Goal: Complete application form

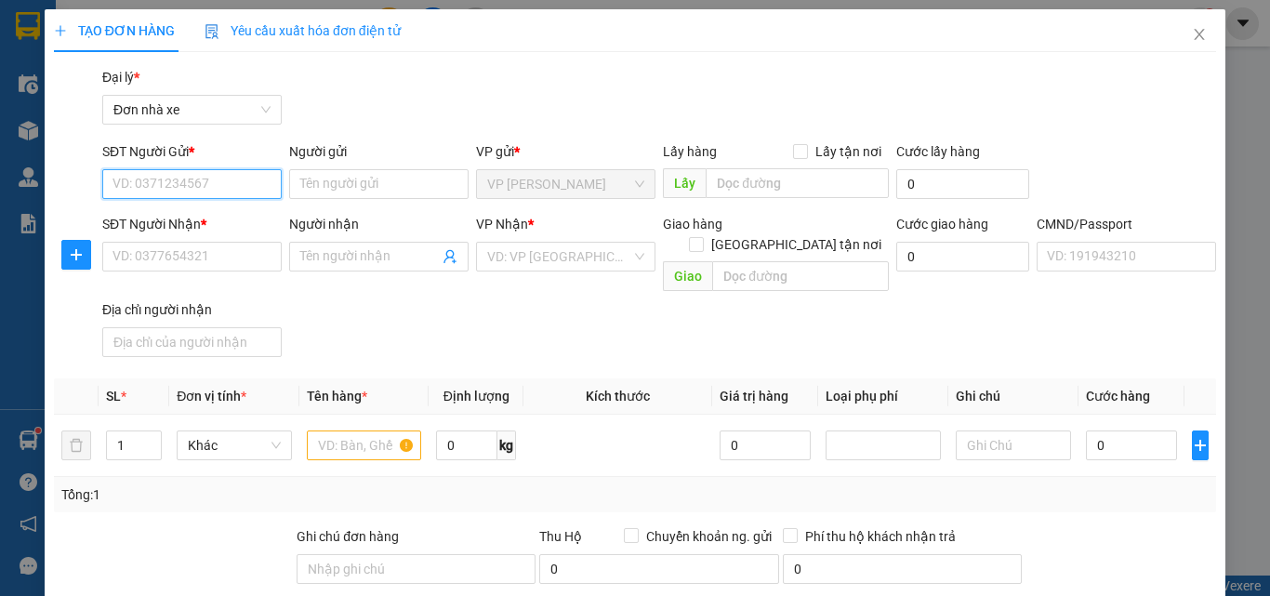
click at [192, 194] on input "SĐT Người Gửi *" at bounding box center [191, 184] width 179 height 30
type input "0936906116"
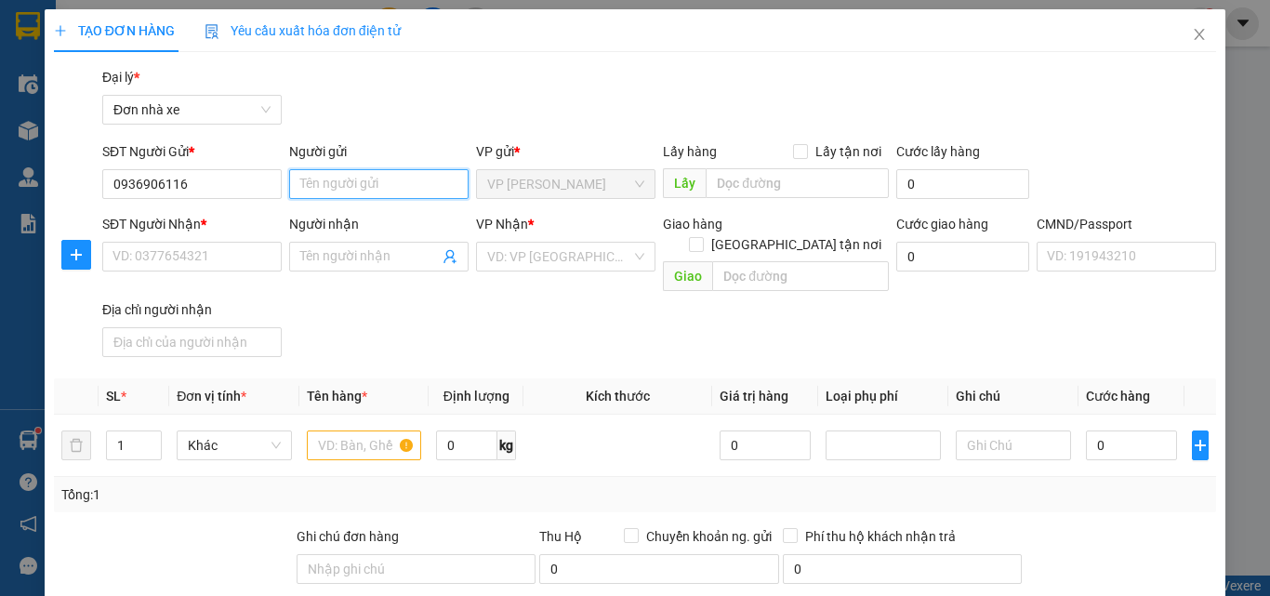
click at [343, 185] on input "Người gửi" at bounding box center [378, 184] width 179 height 30
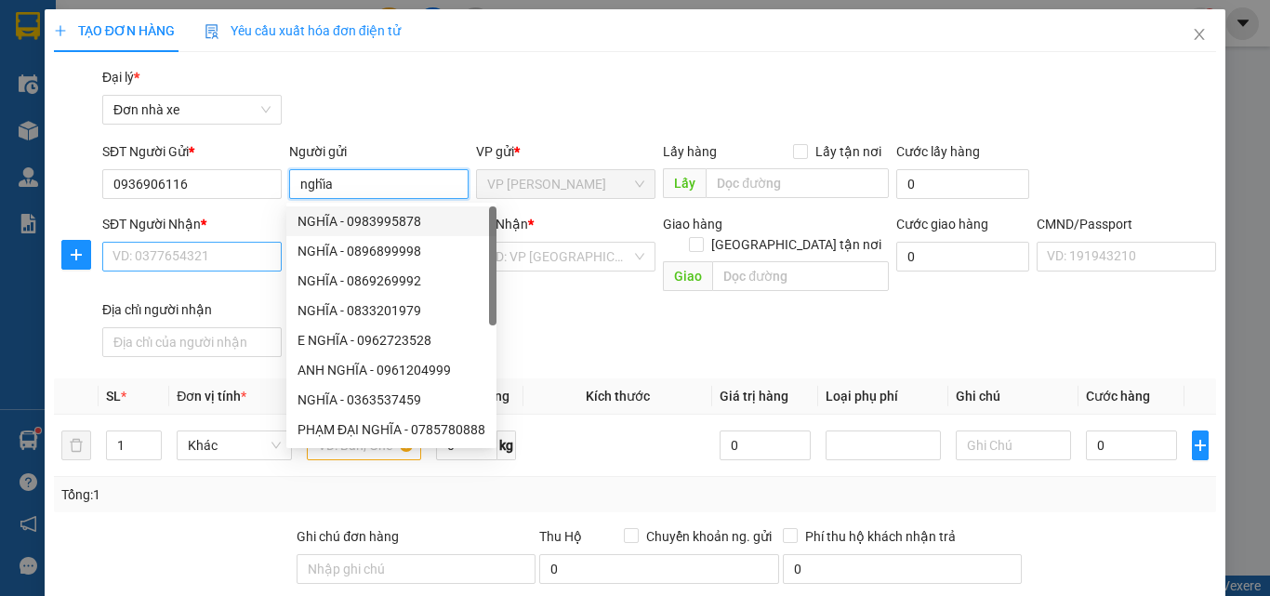
type input "nghĩa"
click at [199, 269] on input "SĐT Người Nhận *" at bounding box center [191, 257] width 179 height 30
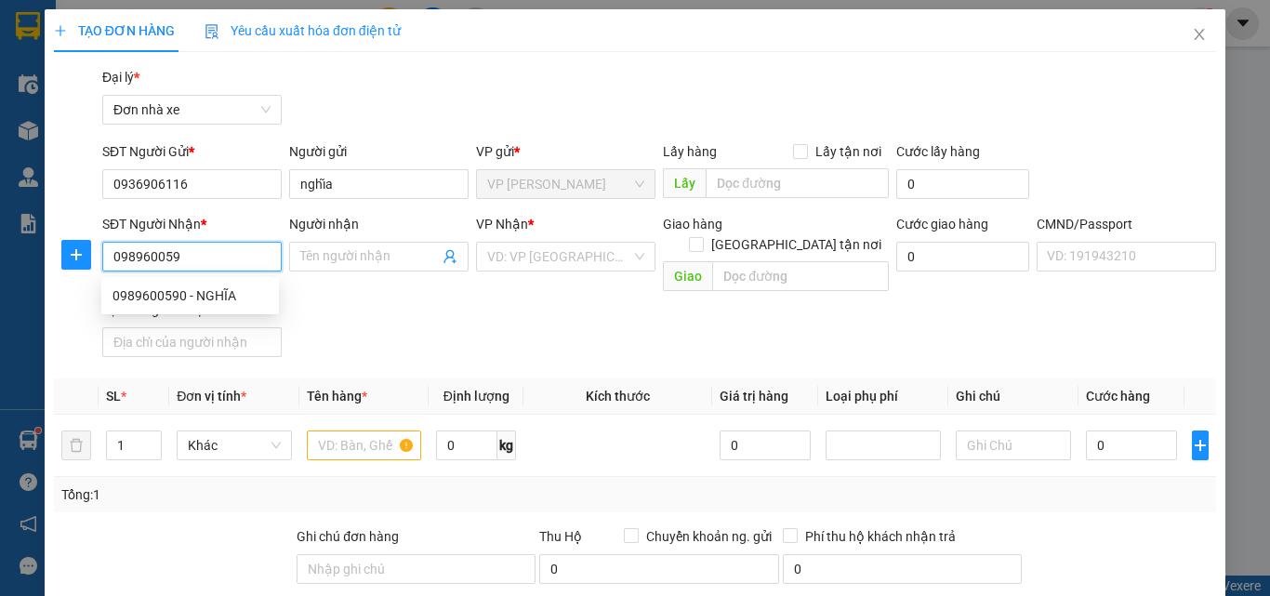
type input "0989600590"
click at [204, 303] on div "0989600590 - NGHĨA" at bounding box center [189, 295] width 155 height 20
type input "NGHĨA"
type input "việt 0328151293"
type input "0989600590"
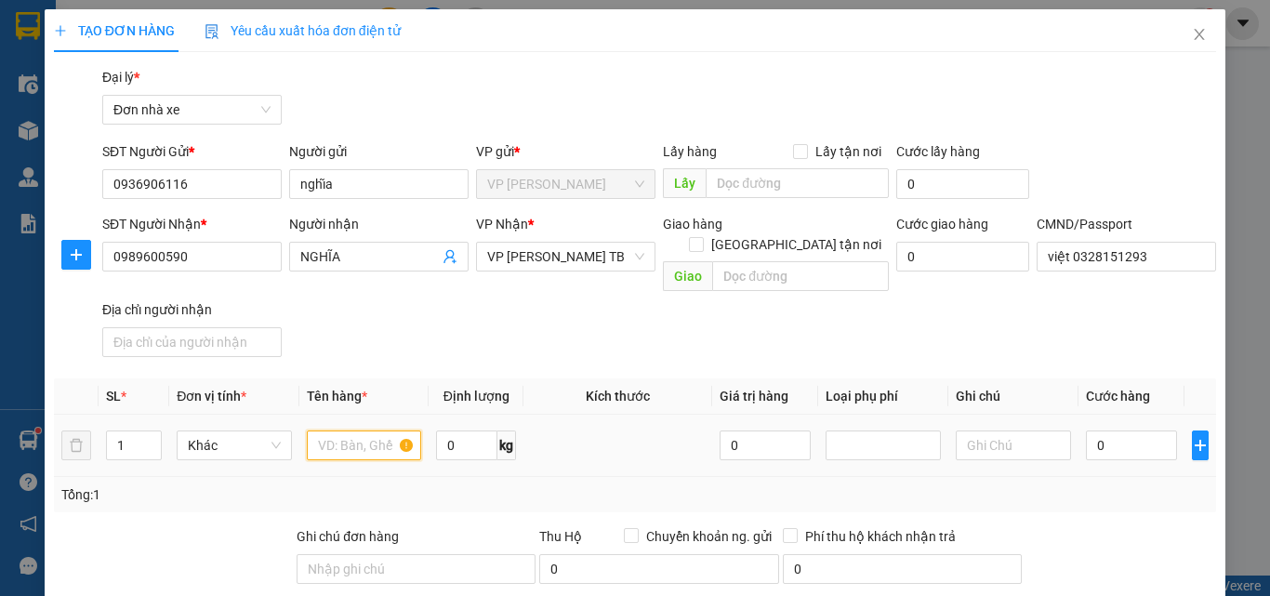
click at [340, 430] on input "text" at bounding box center [364, 445] width 115 height 30
type input "d"
type input "đ"
type input "sàn ô tô"
click at [453, 432] on input "0" at bounding box center [466, 445] width 61 height 30
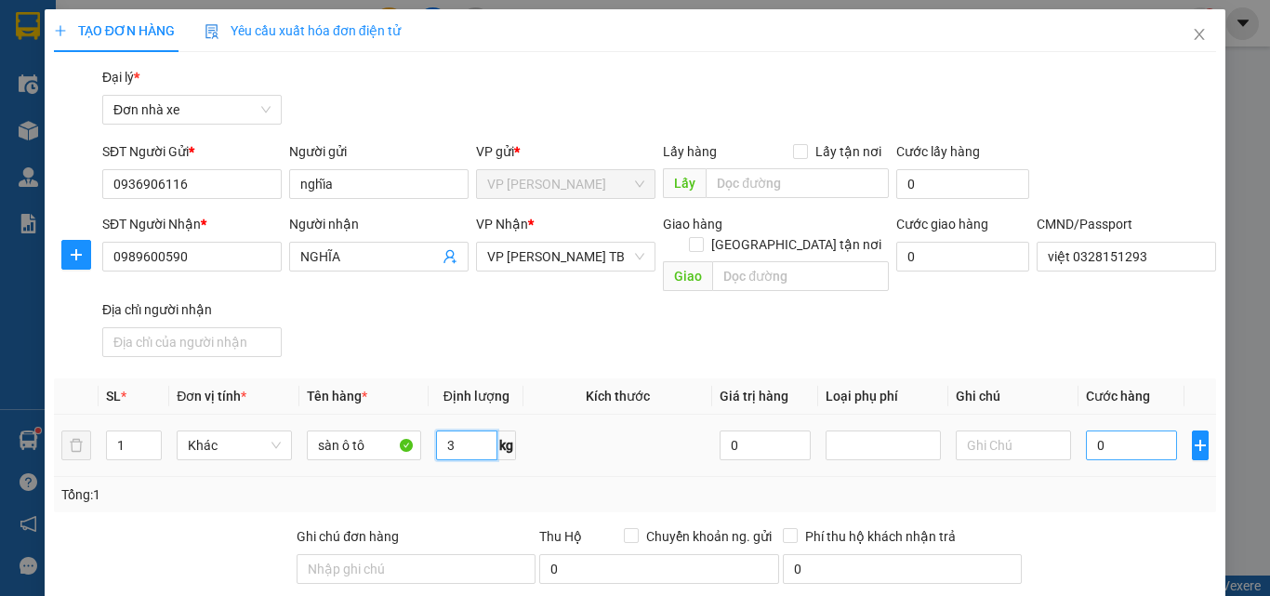
type input "3"
click at [1112, 430] on input "0" at bounding box center [1131, 445] width 91 height 30
type input "3"
type input "30"
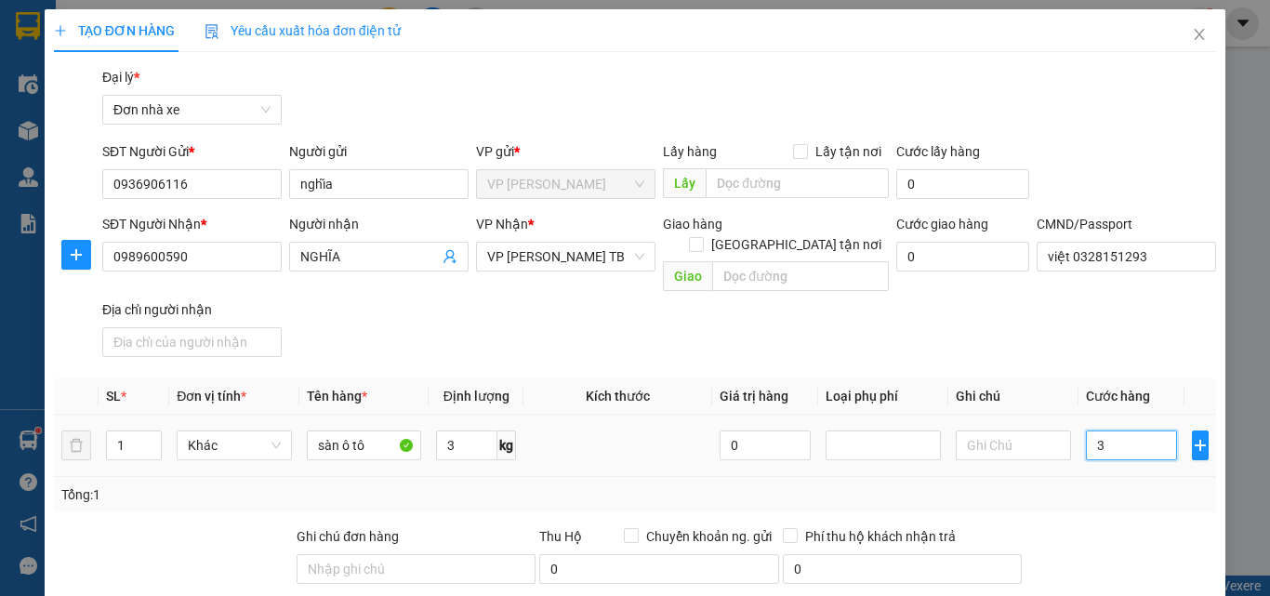
type input "30"
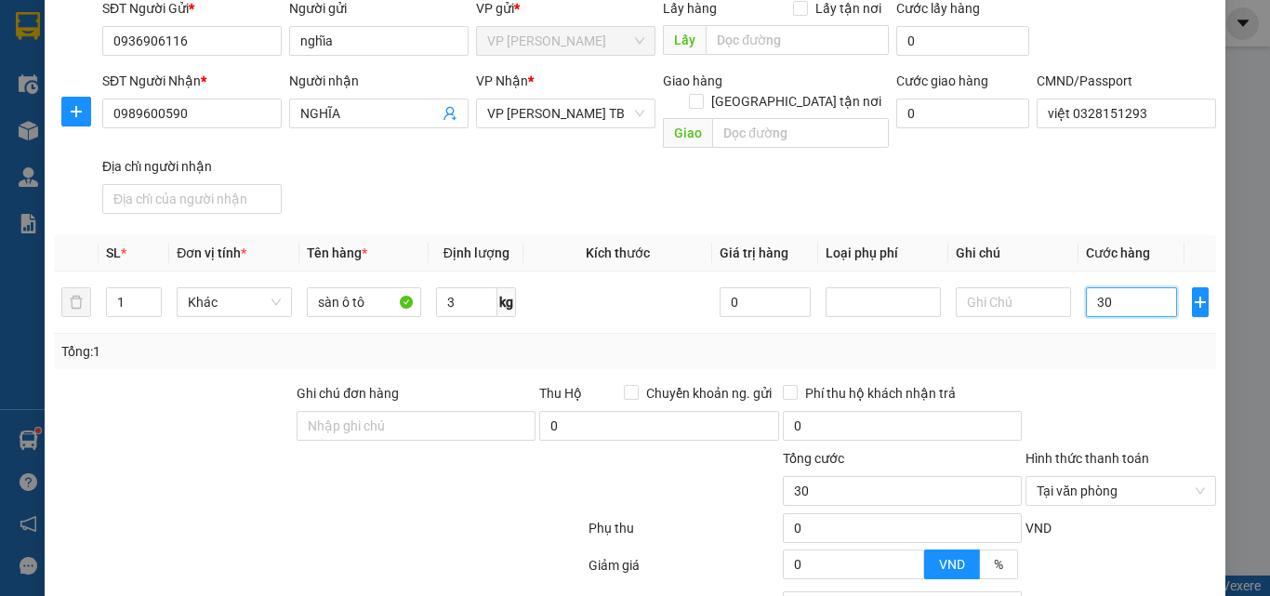
scroll to position [279, 0]
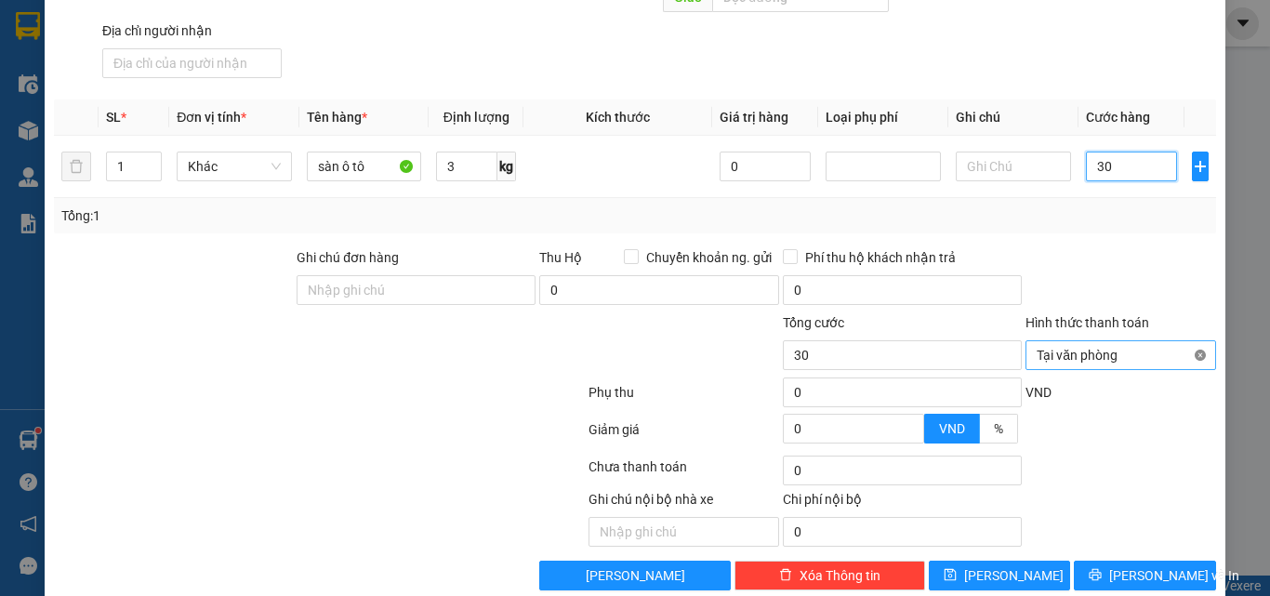
type input "30"
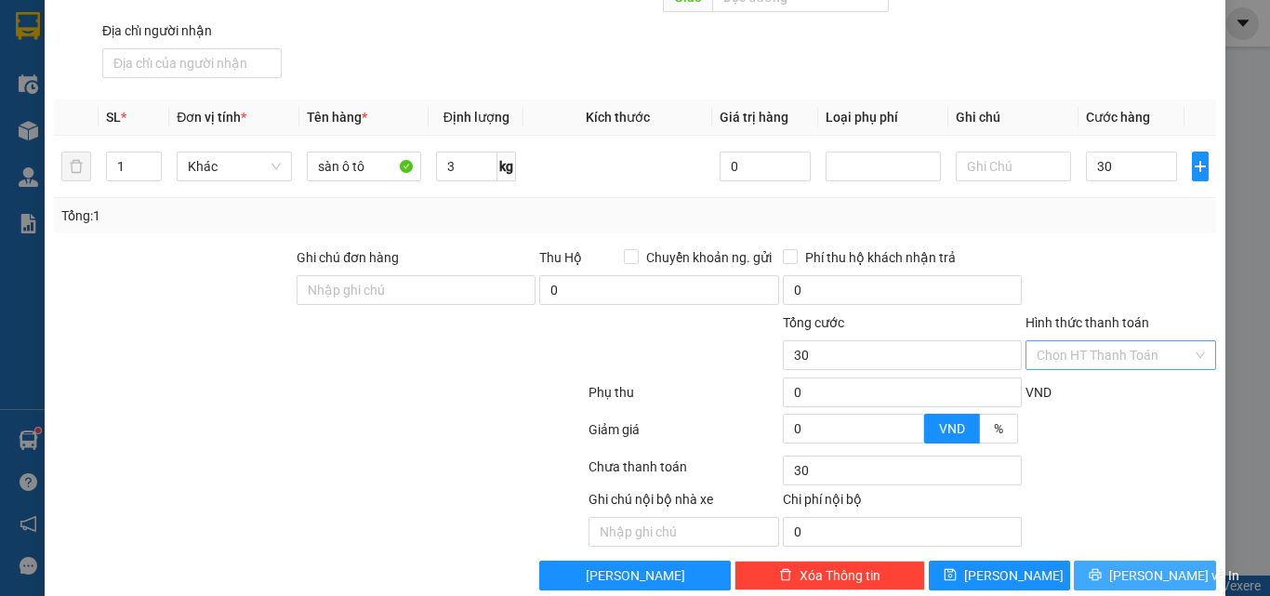
type input "30.000"
click at [1139, 560] on button "[PERSON_NAME] và In" at bounding box center [1145, 575] width 142 height 30
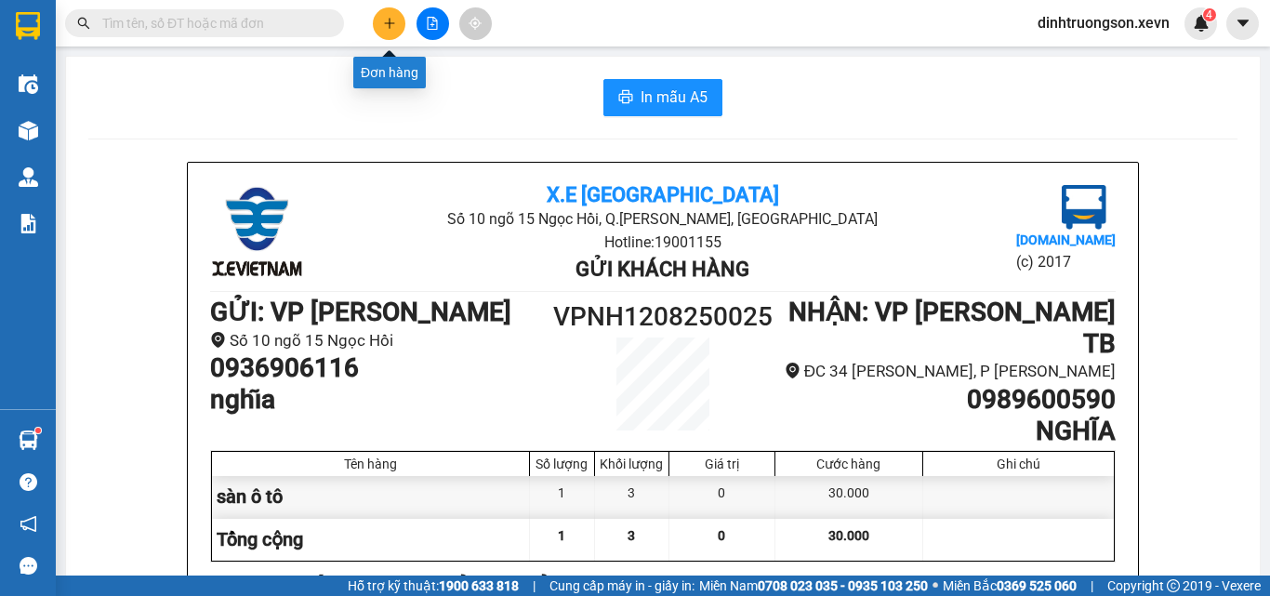
click at [387, 13] on button at bounding box center [389, 23] width 33 height 33
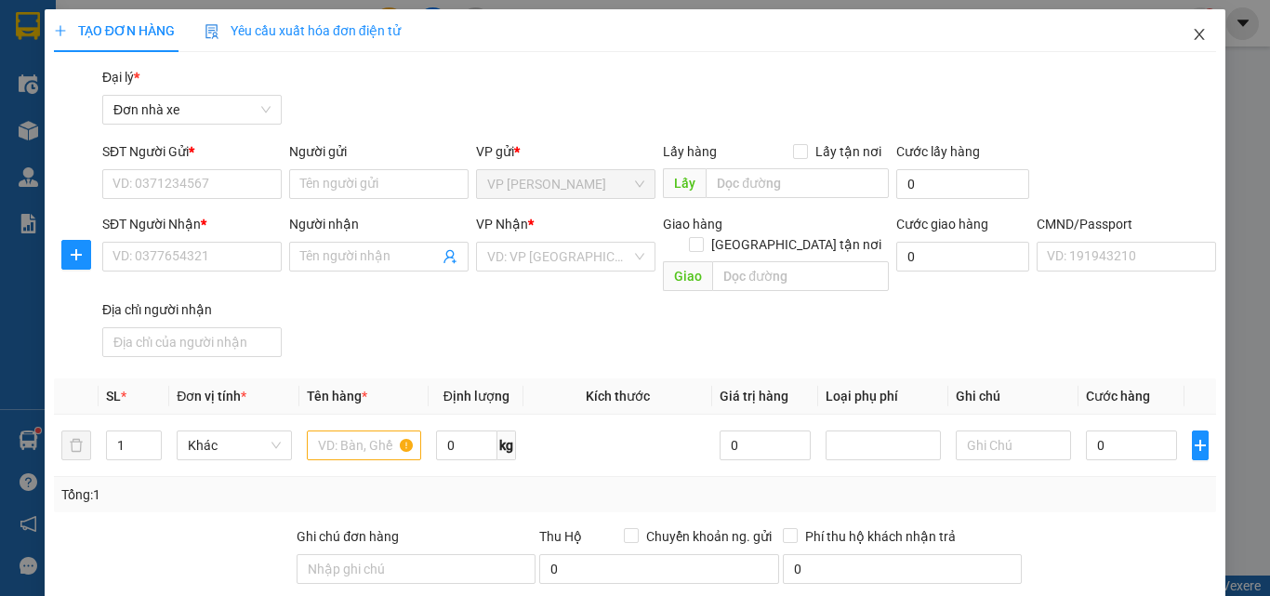
click at [1192, 33] on icon "close" at bounding box center [1199, 34] width 15 height 15
